Goal: Entertainment & Leisure: Consume media (video, audio)

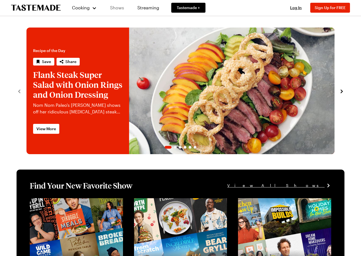
click at [113, 6] on link "Shows" at bounding box center [116, 7] width 25 height 15
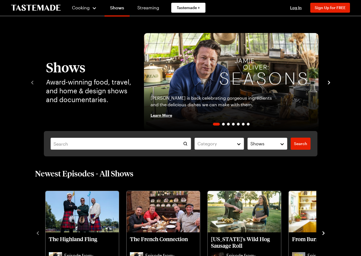
click at [149, 152] on div "Category Shows Search Search" at bounding box center [180, 143] width 273 height 25
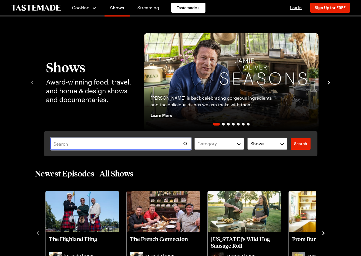
click at [143, 147] on input "text" at bounding box center [120, 144] width 141 height 12
type input "struggle meals"
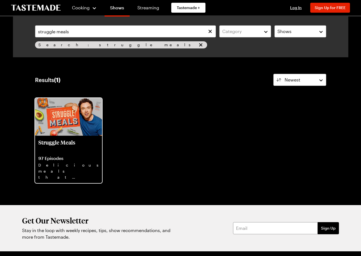
click at [81, 151] on p "Struggle Meals" at bounding box center [68, 145] width 60 height 13
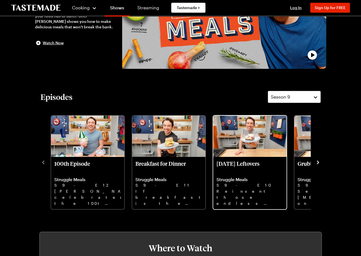
scroll to position [82, 0]
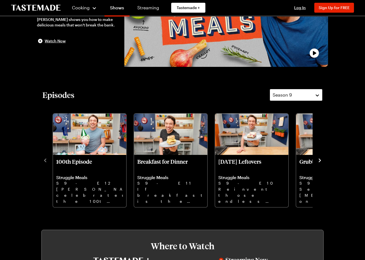
click at [291, 92] on div "Season 9" at bounding box center [291, 95] width 39 height 7
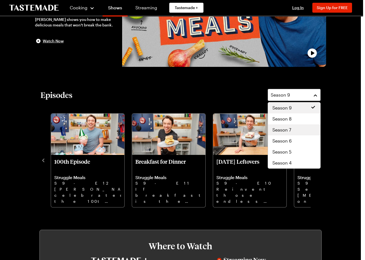
click at [294, 132] on div "Season 7" at bounding box center [294, 130] width 44 height 7
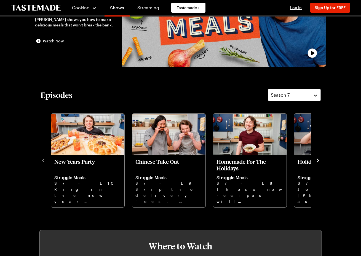
click at [318, 160] on icon "navigate to next item" at bounding box center [318, 161] width 6 height 6
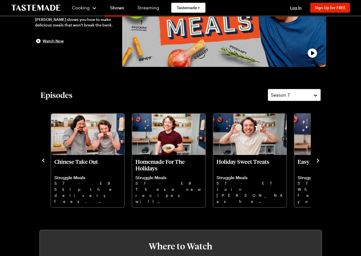
click at [318, 160] on icon "navigate to next item" at bounding box center [318, 161] width 2 height 4
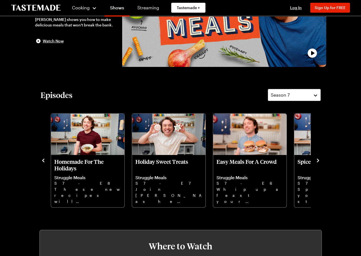
click at [318, 161] on icon "navigate to next item" at bounding box center [318, 161] width 2 height 4
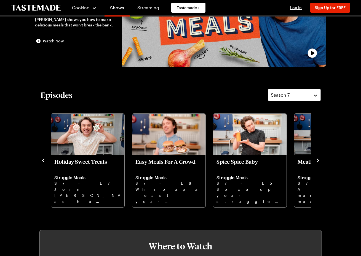
click at [318, 161] on icon "navigate to next item" at bounding box center [318, 161] width 2 height 4
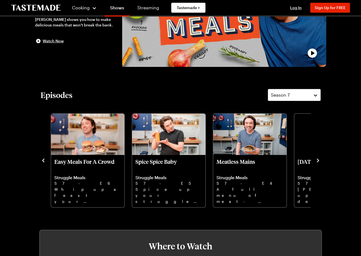
click at [318, 161] on icon "navigate to next item" at bounding box center [318, 161] width 2 height 4
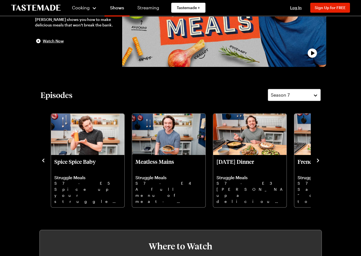
click at [318, 161] on icon "navigate to next item" at bounding box center [318, 161] width 6 height 6
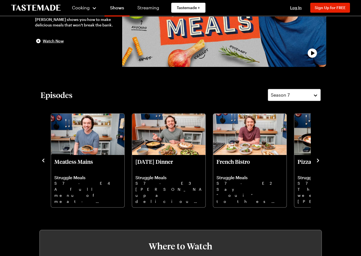
click at [318, 162] on icon "navigate to next item" at bounding box center [318, 161] width 6 height 6
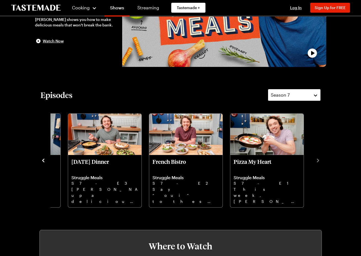
click at [300, 99] on button "Season 7" at bounding box center [294, 95] width 53 height 12
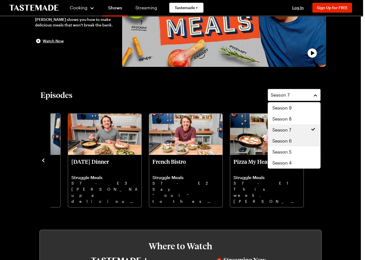
click at [299, 138] on div "Season 6" at bounding box center [294, 141] width 44 height 7
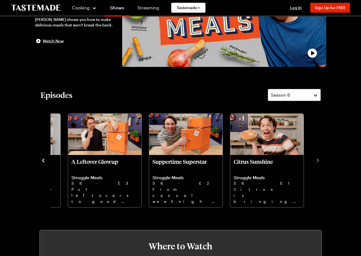
click at [43, 162] on icon "navigate to previous item" at bounding box center [43, 161] width 2 height 4
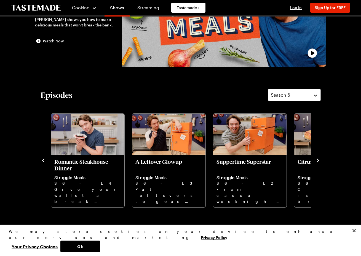
scroll to position [0, 0]
click at [44, 162] on icon "navigate to previous item" at bounding box center [43, 161] width 2 height 4
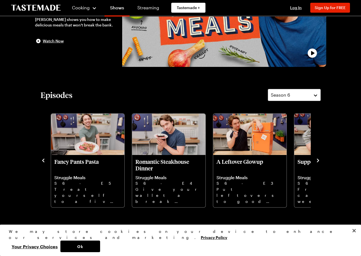
click at [44, 162] on icon "navigate to previous item" at bounding box center [43, 161] width 2 height 4
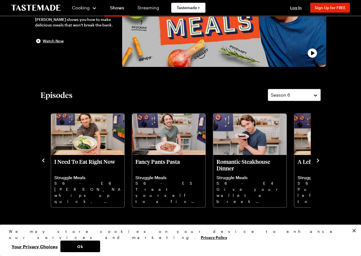
click at [44, 162] on icon "navigate to previous item" at bounding box center [43, 161] width 2 height 4
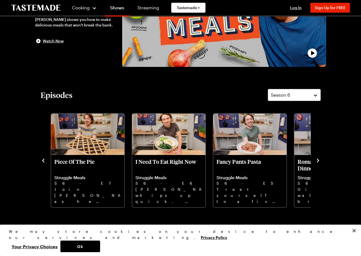
click at [44, 162] on icon "navigate to previous item" at bounding box center [43, 161] width 2 height 4
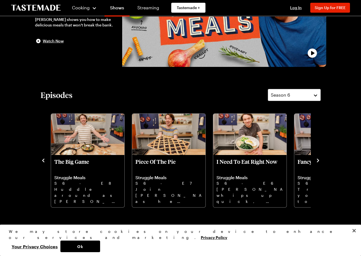
click at [44, 162] on icon "navigate to previous item" at bounding box center [43, 161] width 2 height 4
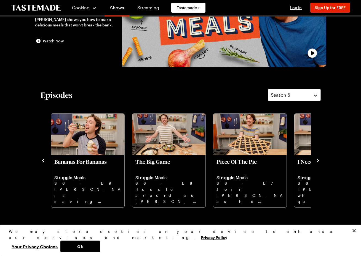
click at [44, 162] on icon "navigate to previous item" at bounding box center [43, 161] width 2 height 4
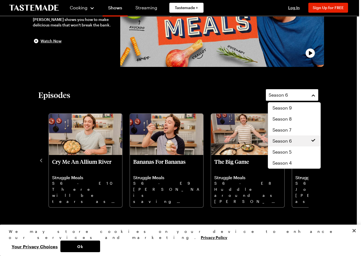
click at [295, 97] on div "Season 6" at bounding box center [287, 95] width 39 height 7
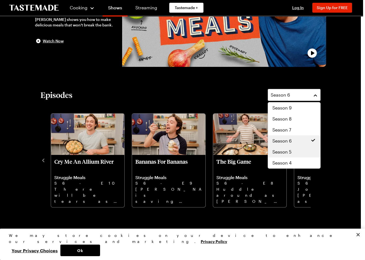
click at [285, 155] on span "Season 5" at bounding box center [281, 152] width 19 height 7
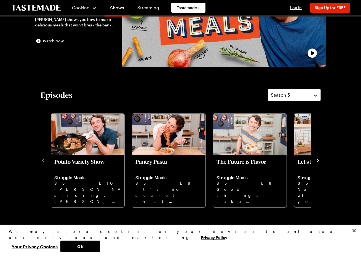
click at [319, 163] on div "Potato Variety Show Struggle Meals S5 - E10 [PERSON_NAME]’s slicing, mashing an…" at bounding box center [181, 160] width 280 height 96
click at [318, 159] on icon "navigate to next item" at bounding box center [318, 161] width 6 height 6
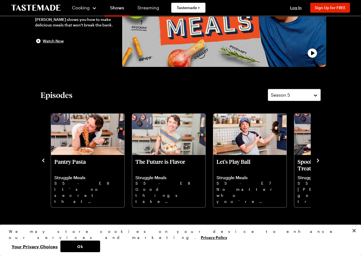
click at [318, 159] on icon "navigate to next item" at bounding box center [318, 161] width 6 height 6
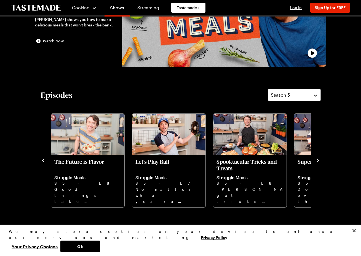
click at [318, 159] on icon "navigate to next item" at bounding box center [318, 161] width 6 height 6
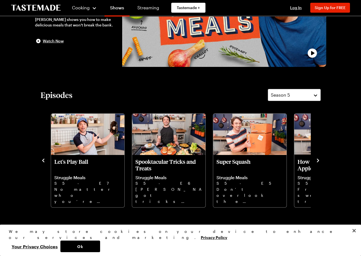
click at [318, 159] on icon "navigate to next item" at bounding box center [318, 161] width 6 height 6
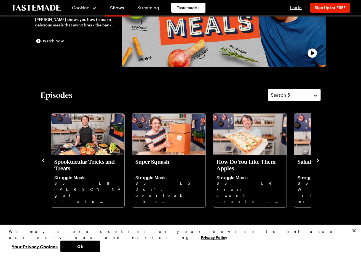
click at [318, 159] on icon "navigate to next item" at bounding box center [318, 161] width 6 height 6
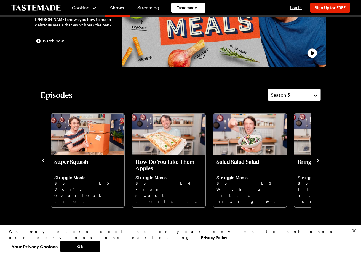
click at [318, 159] on icon "navigate to next item" at bounding box center [318, 161] width 6 height 6
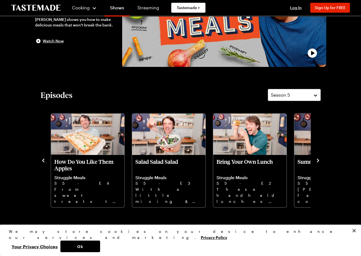
click at [318, 159] on icon "navigate to next item" at bounding box center [318, 161] width 6 height 6
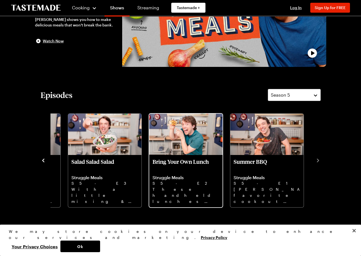
click at [176, 156] on div "Bring Your Own Lunch Struggle Meals S5 - E2 These handheld lunches for work or …" at bounding box center [185, 181] width 73 height 52
click at [184, 151] on img "Bring Your Own Lunch" at bounding box center [185, 134] width 73 height 41
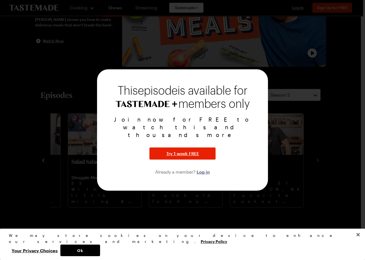
click at [201, 169] on span "Log in" at bounding box center [202, 172] width 13 height 7
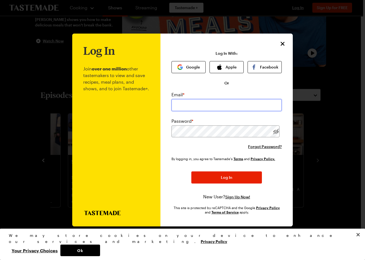
type input "[EMAIL_ADDRESS][DOMAIN_NAME]"
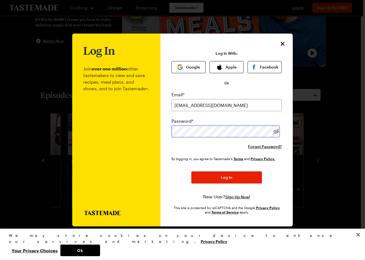
click at [226, 178] on button "Log In" at bounding box center [226, 178] width 71 height 12
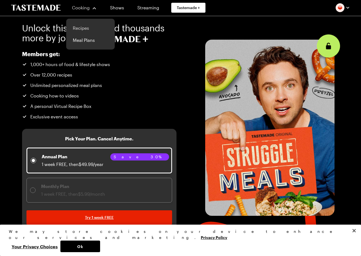
click at [85, 30] on link "Recipes" at bounding box center [90, 28] width 42 height 12
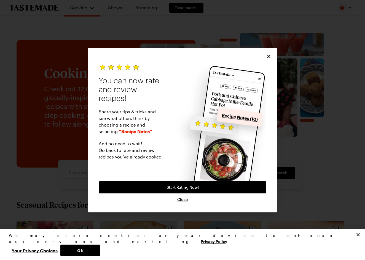
click at [267, 55] on icon "Close" at bounding box center [269, 57] width 6 height 6
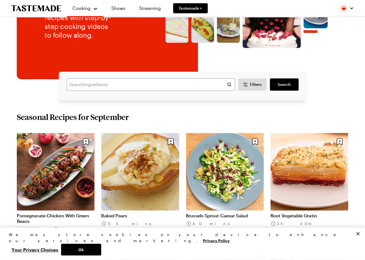
scroll to position [92, 0]
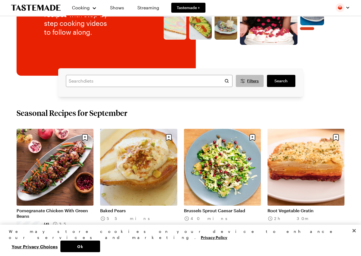
click at [251, 80] on span "Filters" at bounding box center [253, 81] width 12 height 6
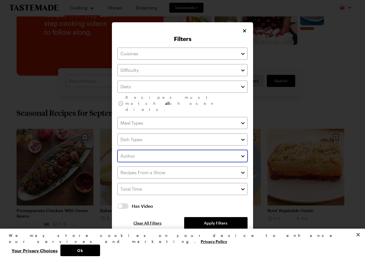
click at [240, 153] on button "button" at bounding box center [242, 156] width 5 height 7
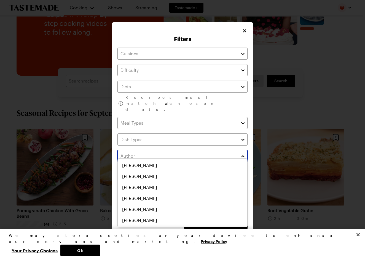
click at [242, 153] on button "button" at bounding box center [242, 156] width 5 height 7
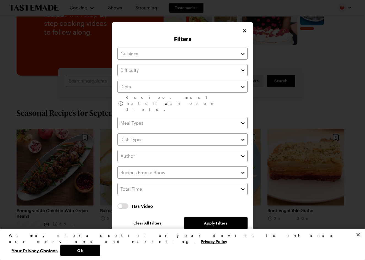
click at [246, 167] on div at bounding box center [243, 173] width 7 height 12
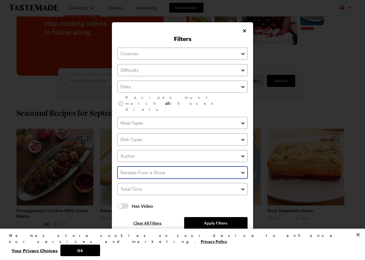
click at [244, 169] on button "button" at bounding box center [242, 172] width 5 height 7
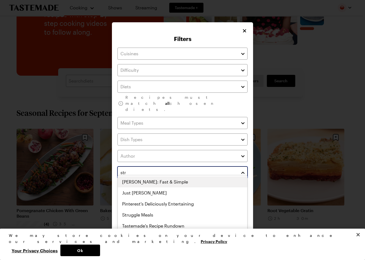
type input "stru"
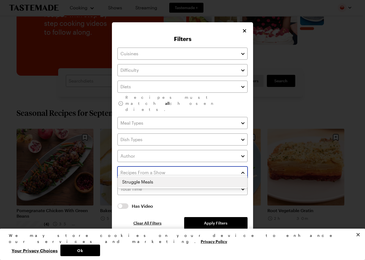
click at [182, 183] on div "Struggle Meals" at bounding box center [182, 182] width 129 height 11
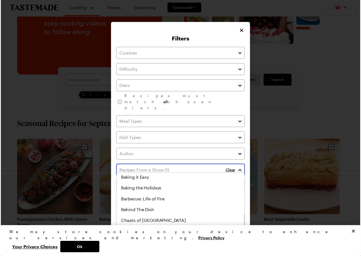
scroll to position [52, 0]
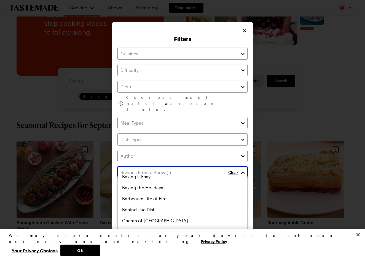
click at [243, 169] on button "button" at bounding box center [242, 172] width 5 height 7
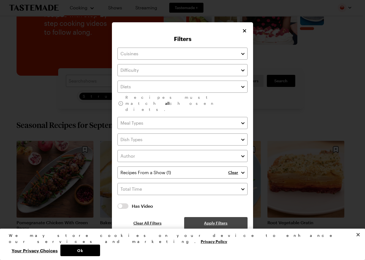
click at [230, 217] on button "Apply Filters" at bounding box center [215, 223] width 63 height 12
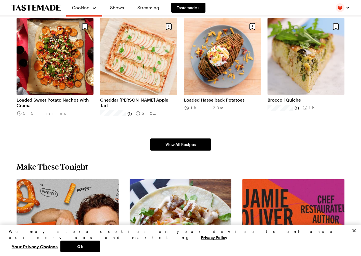
scroll to position [339, 0]
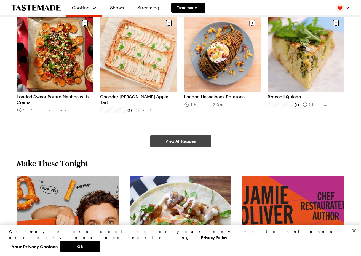
click at [182, 147] on link "View All Recipes" at bounding box center [180, 141] width 61 height 12
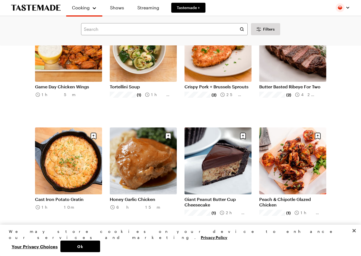
scroll to position [1427, 0]
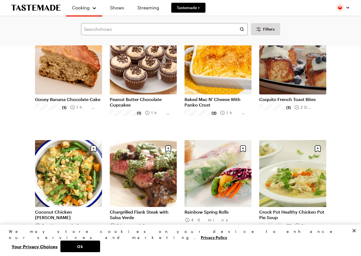
scroll to position [4001, 0]
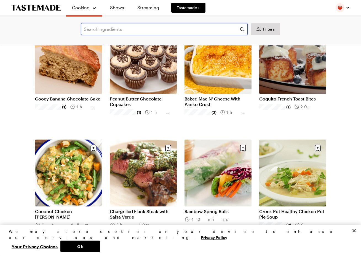
click at [171, 30] on input "text" at bounding box center [164, 29] width 166 height 12
type input "taco"
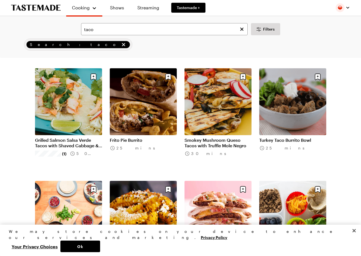
scroll to position [369, 0]
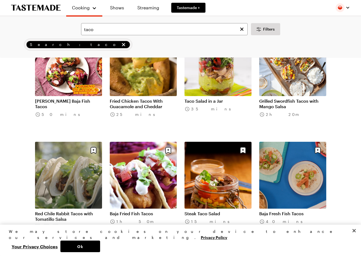
scroll to position [1081, 2]
click at [240, 30] on icon "Clear search" at bounding box center [241, 29] width 3 height 3
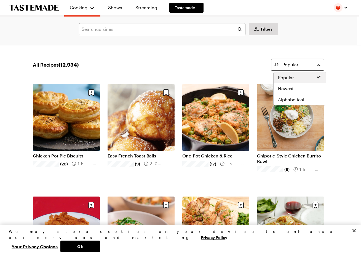
click at [317, 66] on button "Popular" at bounding box center [297, 65] width 53 height 12
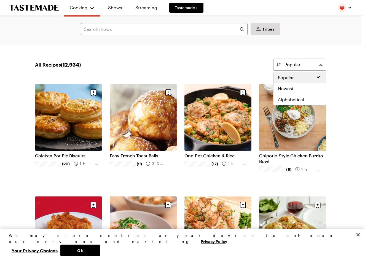
click at [227, 61] on div "All Recipes ( 12,934 ) Popular" at bounding box center [180, 65] width 291 height 12
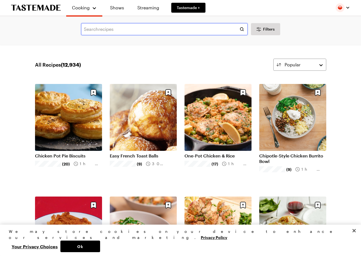
click at [201, 28] on input "text" at bounding box center [164, 29] width 166 height 12
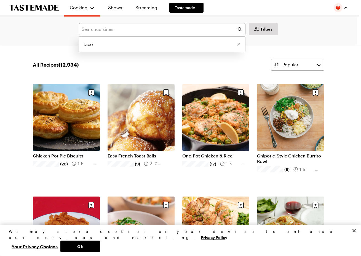
click at [347, 7] on button "button" at bounding box center [340, 7] width 14 height 9
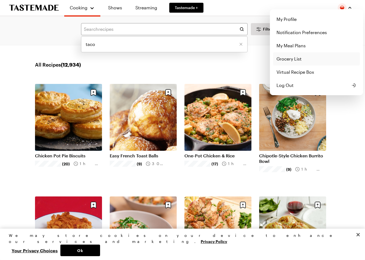
click at [302, 60] on link "Grocery List" at bounding box center [316, 58] width 87 height 13
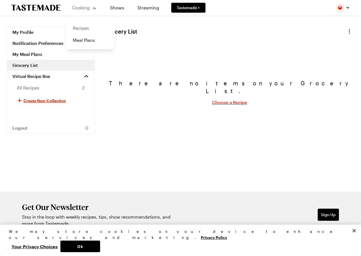
click at [92, 29] on link "Recipes" at bounding box center [90, 28] width 42 height 12
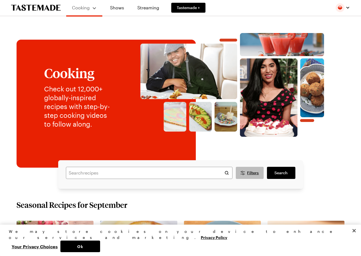
click at [250, 175] on span "Filters" at bounding box center [253, 173] width 12 height 6
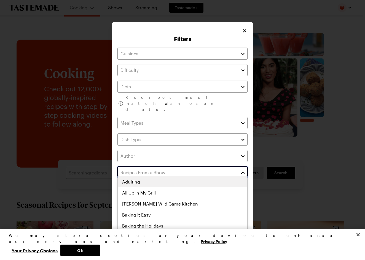
click at [198, 169] on input "text" at bounding box center [182, 173] width 130 height 12
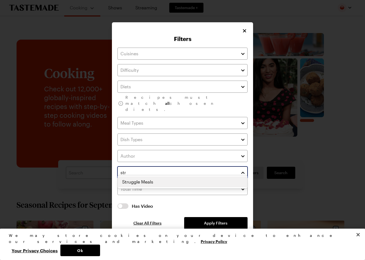
type input "stru"
click at [186, 186] on div "Struggle Meals" at bounding box center [182, 182] width 129 height 11
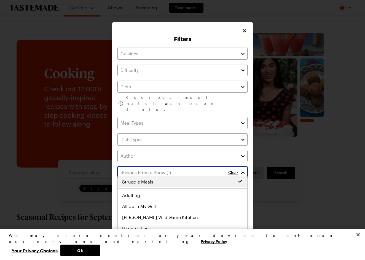
click at [243, 169] on button "button" at bounding box center [242, 172] width 5 height 7
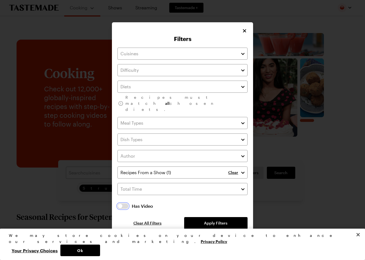
click at [126, 204] on button "button" at bounding box center [122, 207] width 11 height 6
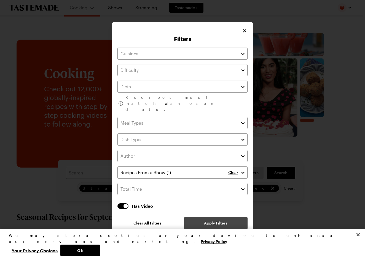
click at [216, 221] on span "Apply Filters" at bounding box center [215, 224] width 23 height 6
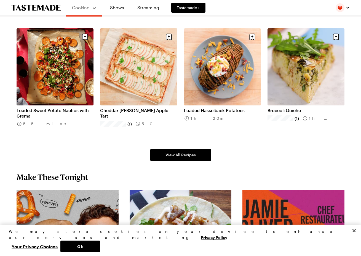
scroll to position [327, 0]
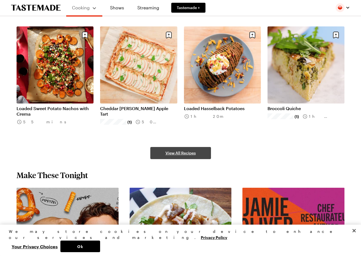
click at [196, 152] on link "View All Recipes" at bounding box center [180, 153] width 61 height 12
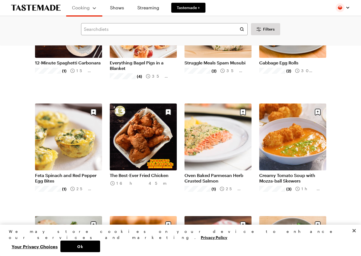
scroll to position [2911, 0]
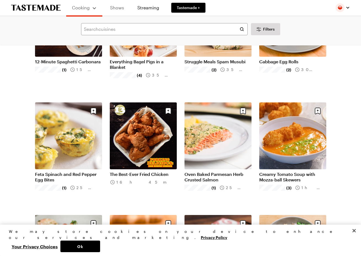
click at [114, 8] on link "Shows" at bounding box center [116, 7] width 25 height 15
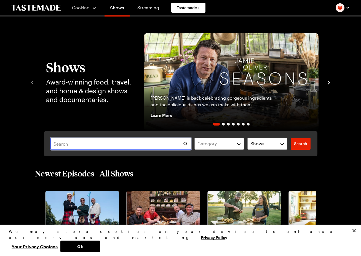
click at [142, 144] on input "text" at bounding box center [120, 144] width 141 height 12
type input "struggle meals"
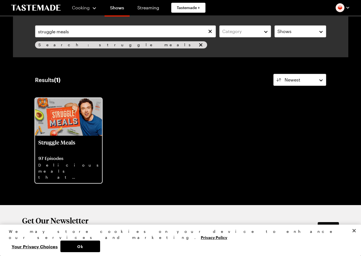
click at [56, 142] on p "Struggle Meals" at bounding box center [68, 145] width 60 height 13
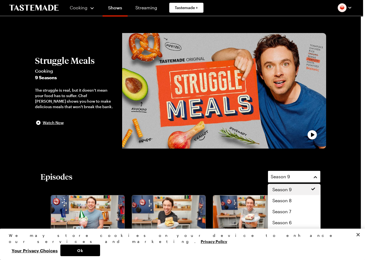
click at [283, 179] on span "Season 9" at bounding box center [280, 177] width 19 height 7
click at [290, 232] on span "Season 5" at bounding box center [281, 234] width 19 height 7
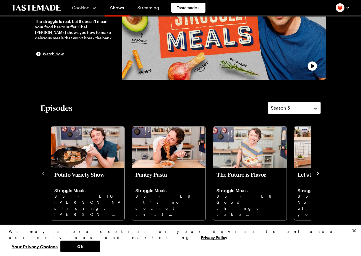
scroll to position [69, 0]
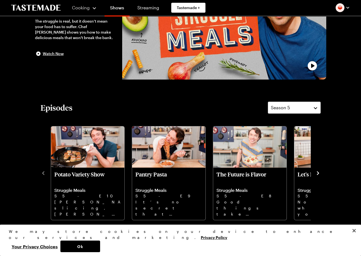
click at [317, 175] on icon "navigate to next item" at bounding box center [318, 174] width 6 height 6
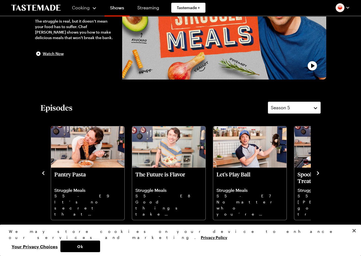
click at [317, 175] on icon "navigate to next item" at bounding box center [318, 174] width 6 height 6
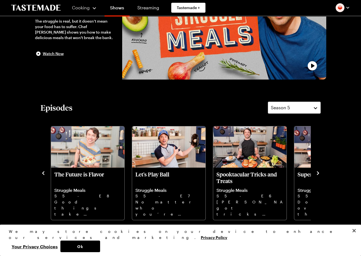
click at [318, 174] on icon "navigate to next item" at bounding box center [318, 174] width 6 height 6
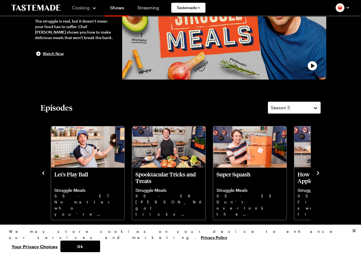
click at [318, 174] on icon "navigate to next item" at bounding box center [318, 173] width 2 height 4
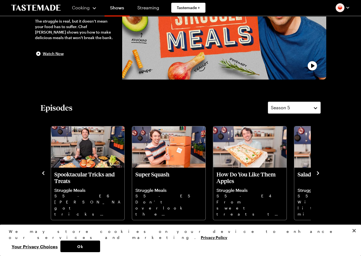
click at [318, 174] on icon "navigate to next item" at bounding box center [318, 173] width 2 height 4
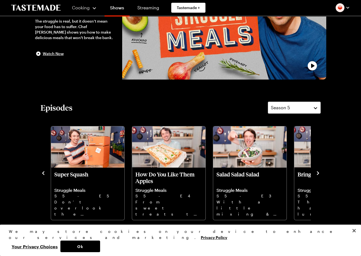
click at [318, 174] on icon "navigate to next item" at bounding box center [318, 173] width 2 height 4
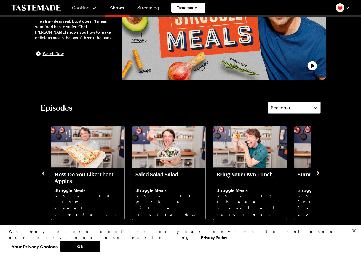
click at [318, 174] on icon "navigate to next item" at bounding box center [318, 173] width 2 height 4
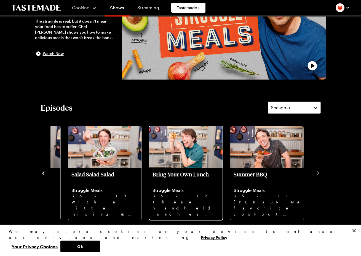
click at [195, 203] on p "These handheld lunches for work or school are easy on the wallet and customizab…" at bounding box center [185, 208] width 67 height 18
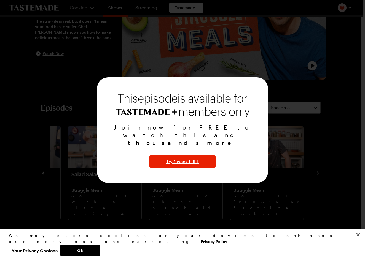
click at [312, 168] on div at bounding box center [182, 130] width 365 height 260
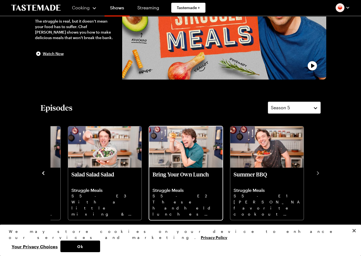
click at [185, 211] on p "These handheld lunches for work or school are easy on the wallet and customizab…" at bounding box center [185, 208] width 67 height 18
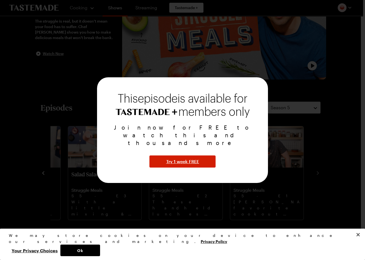
click at [184, 158] on span "Try 1 week FREE" at bounding box center [182, 161] width 33 height 7
